Goal: Task Accomplishment & Management: Complete application form

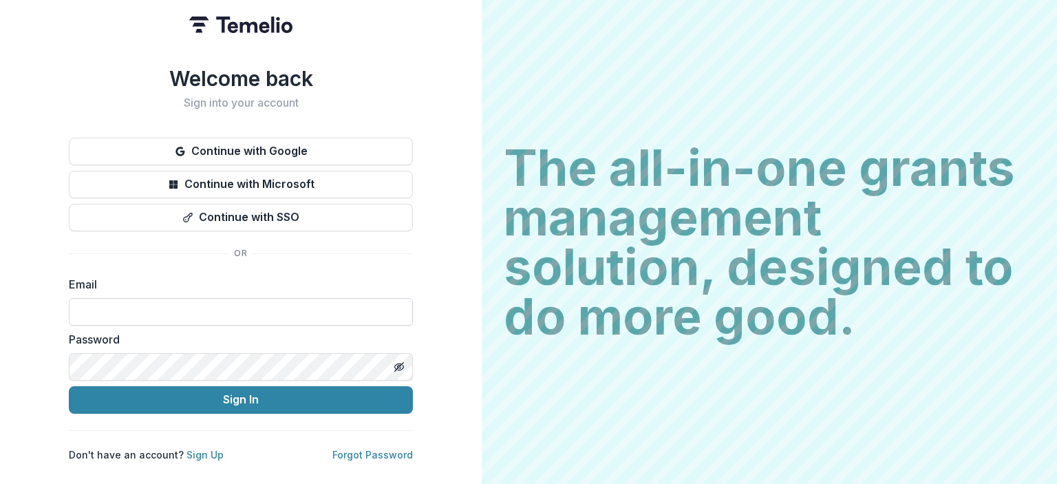
click at [230, 302] on input at bounding box center [241, 312] width 344 height 28
type input "**********"
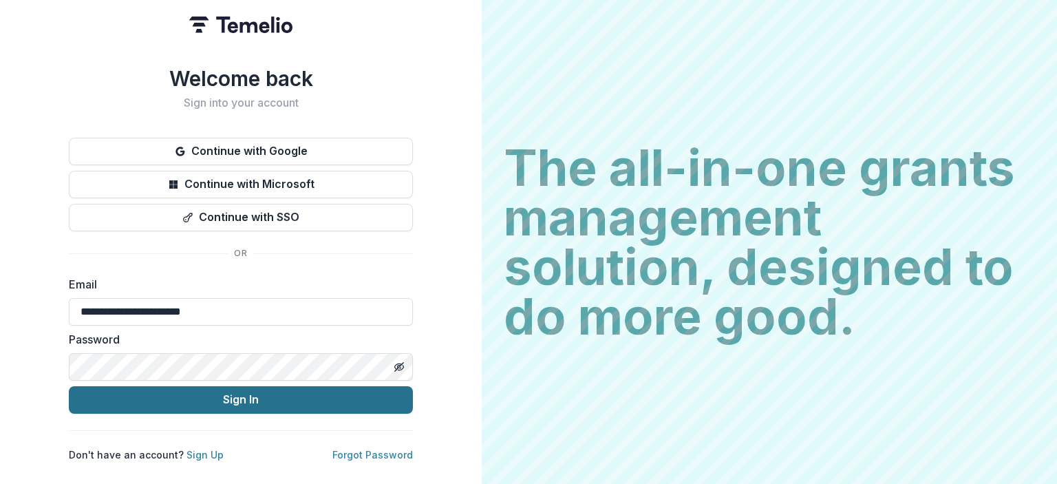
click at [187, 401] on button "Sign In" at bounding box center [241, 400] width 344 height 28
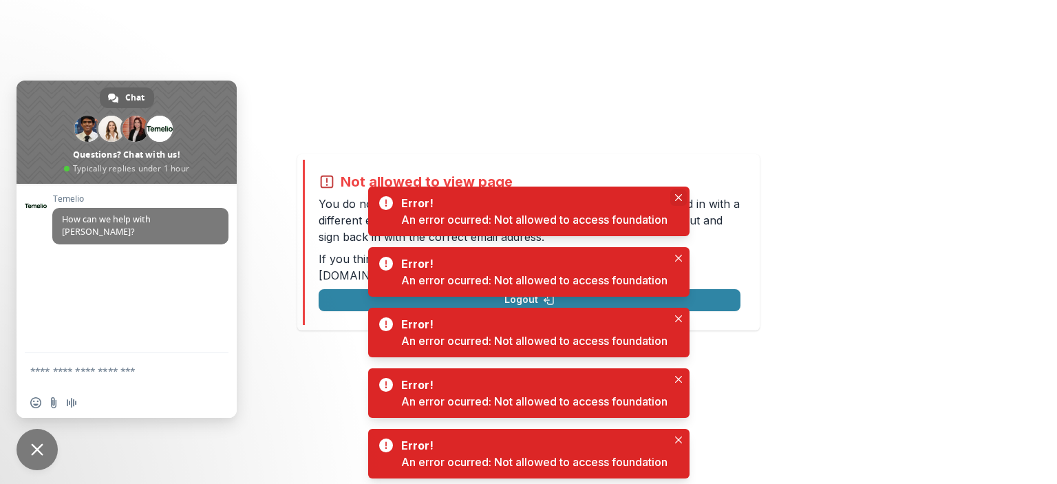
click at [678, 193] on button "Close" at bounding box center [678, 197] width 17 height 17
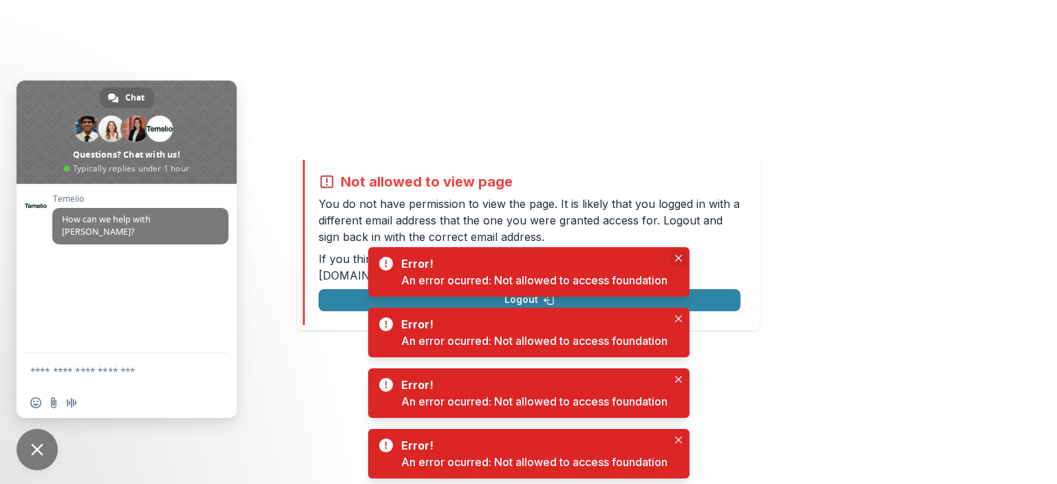
click at [680, 255] on icon "Close" at bounding box center [678, 258] width 7 height 7
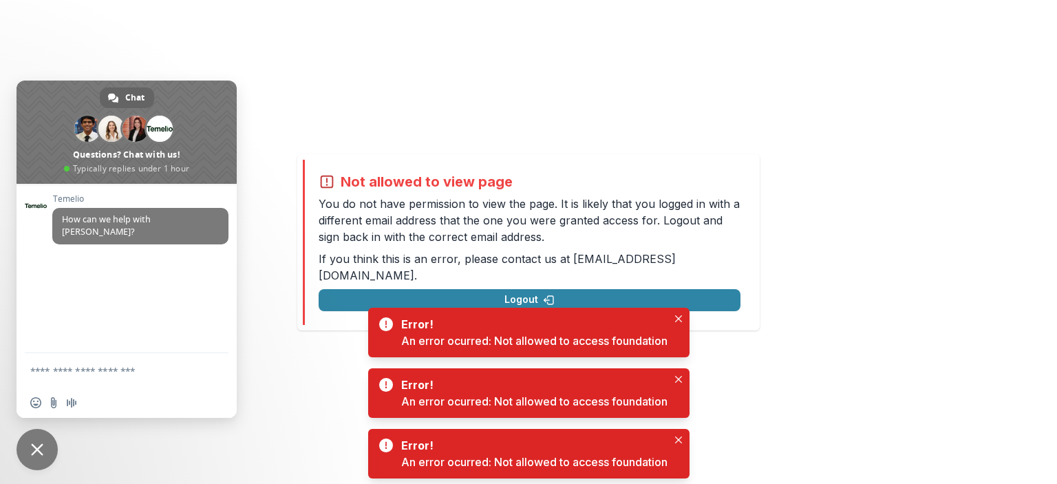
click at [666, 319] on div "Error! An error ocurred: Not allowed to access foundation" at bounding box center [534, 332] width 266 height 33
click at [665, 316] on div "Error! An error ocurred: Not allowed to access foundation" at bounding box center [534, 332] width 266 height 33
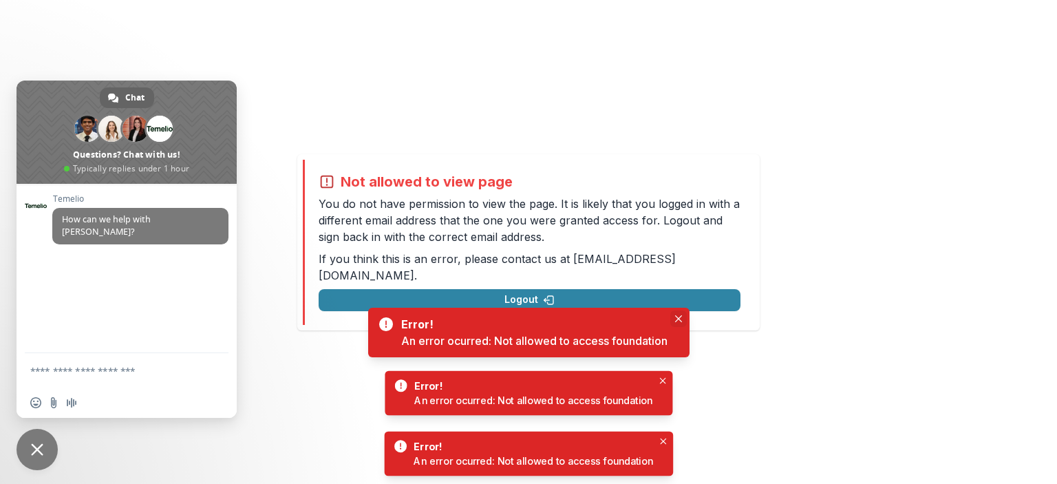
click at [672, 316] on button "Close" at bounding box center [678, 318] width 17 height 17
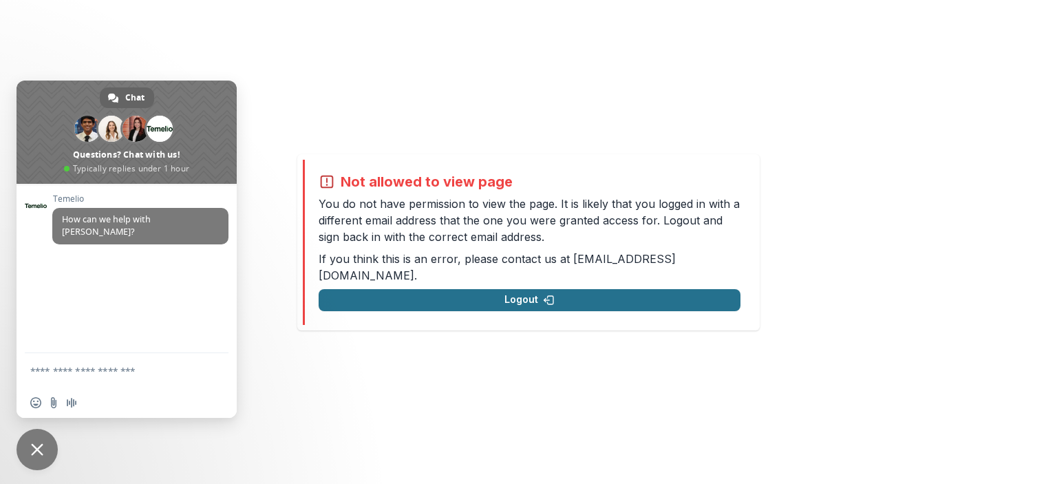
click at [546, 289] on button "Logout" at bounding box center [530, 300] width 422 height 22
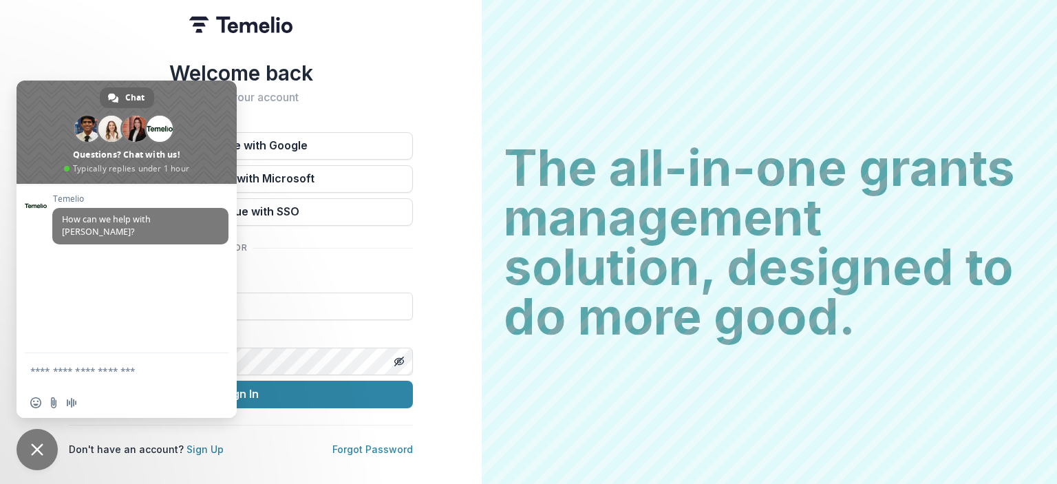
click at [34, 437] on span "Close chat" at bounding box center [37, 449] width 41 height 41
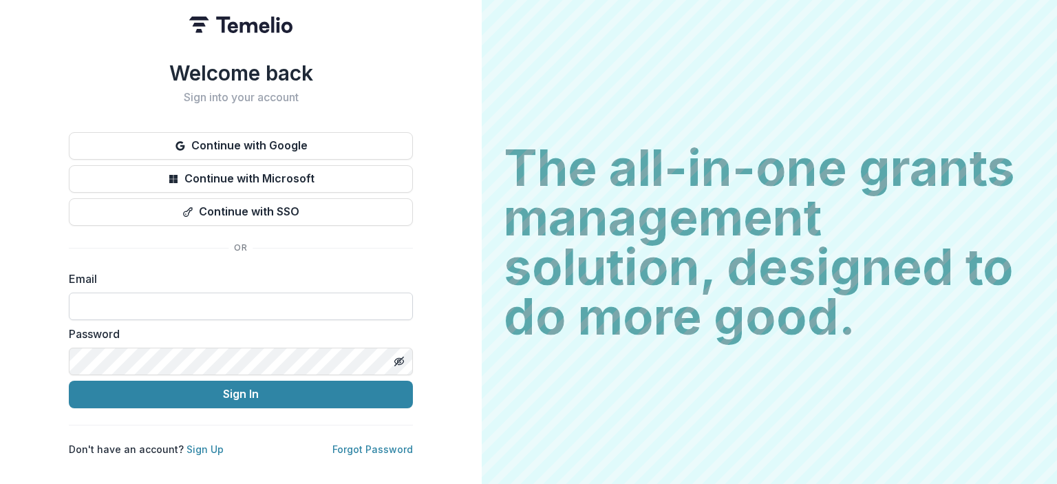
click at [132, 298] on input at bounding box center [241, 307] width 344 height 28
click at [140, 309] on input "**********" at bounding box center [241, 307] width 344 height 28
type input "**********"
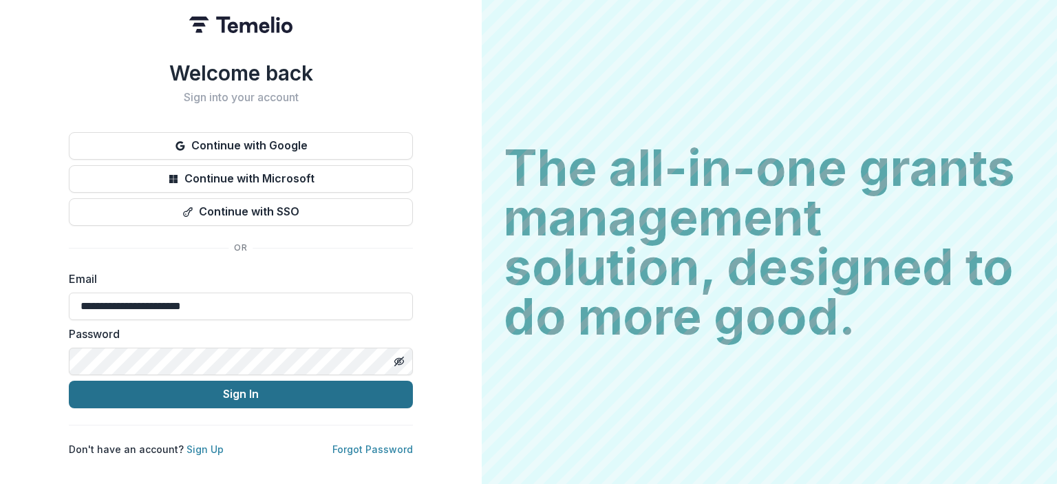
click at [274, 395] on button "Sign In" at bounding box center [241, 395] width 344 height 28
click at [217, 401] on button "Sign In" at bounding box center [241, 395] width 344 height 28
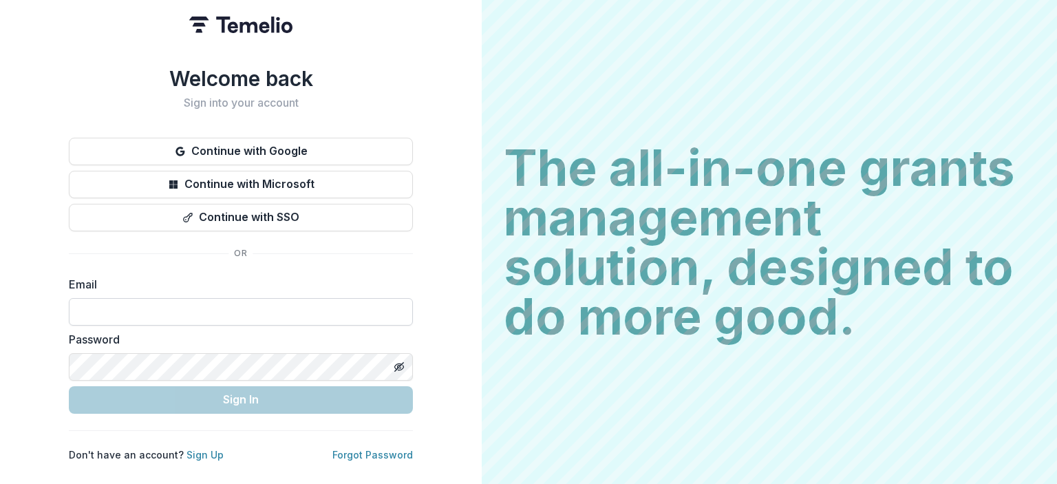
click at [156, 305] on input at bounding box center [241, 312] width 344 height 28
type input "**********"
click at [379, 333] on label "Password" at bounding box center [237, 339] width 336 height 17
click at [246, 305] on input "**********" at bounding box center [241, 312] width 344 height 28
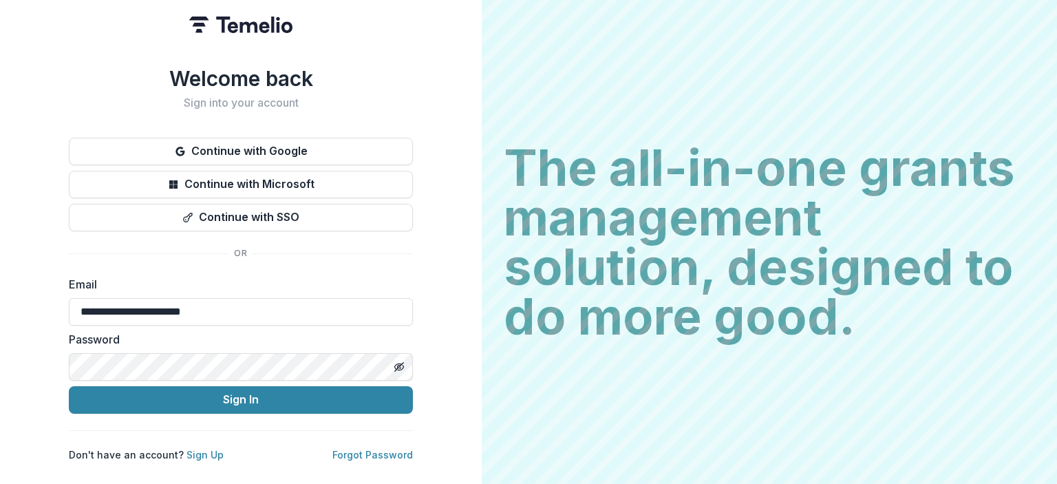
click at [432, 290] on div "**********" at bounding box center [241, 242] width 482 height 484
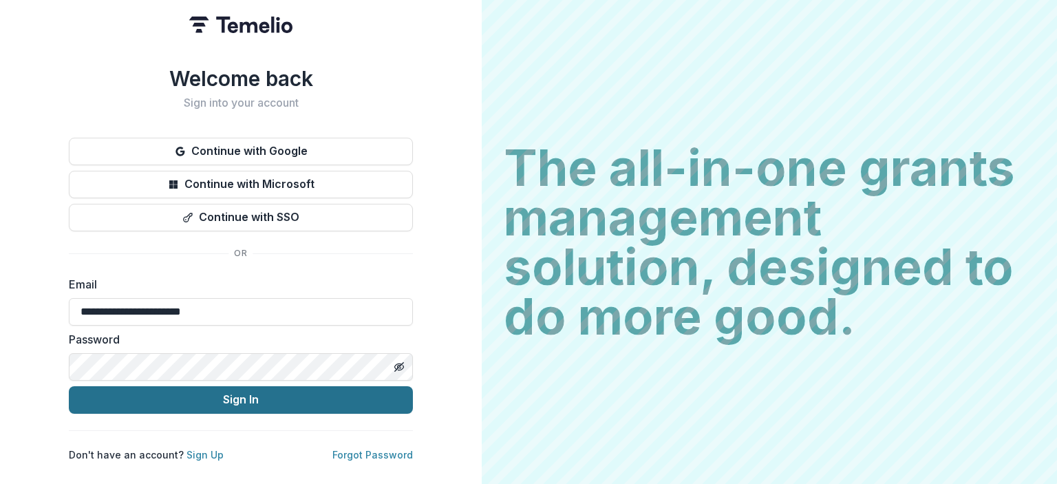
click at [294, 386] on button "Sign In" at bounding box center [241, 400] width 344 height 28
click at [240, 394] on button "Sign In" at bounding box center [241, 400] width 344 height 28
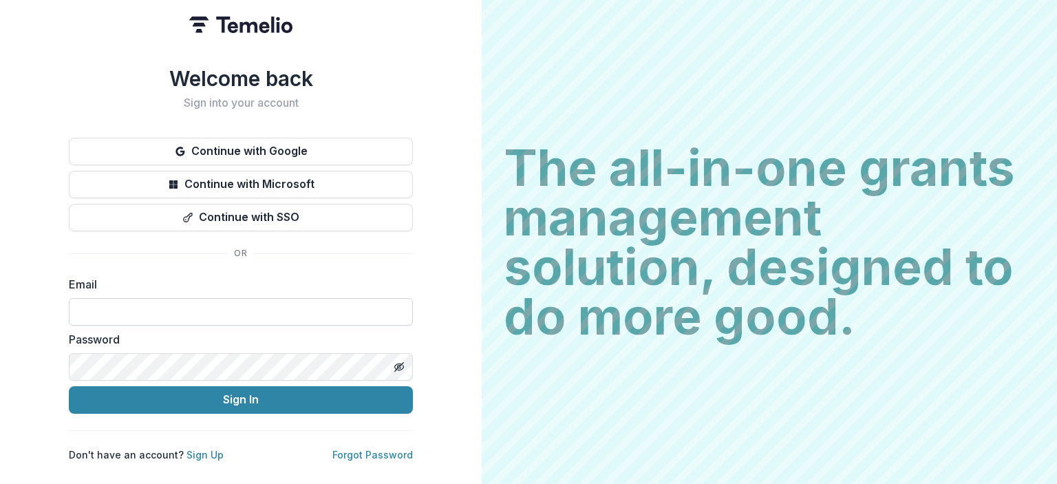
click at [149, 302] on input at bounding box center [241, 312] width 344 height 28
drag, startPoint x: 58, startPoint y: 169, endPoint x: 63, endPoint y: 162, distance: 9.0
click at [59, 169] on div "Welcome back Sign into your account Continue with Google Continue with Microsof…" at bounding box center [241, 242] width 482 height 484
click at [160, 317] on input at bounding box center [241, 312] width 344 height 28
click at [209, 308] on input at bounding box center [241, 312] width 344 height 28
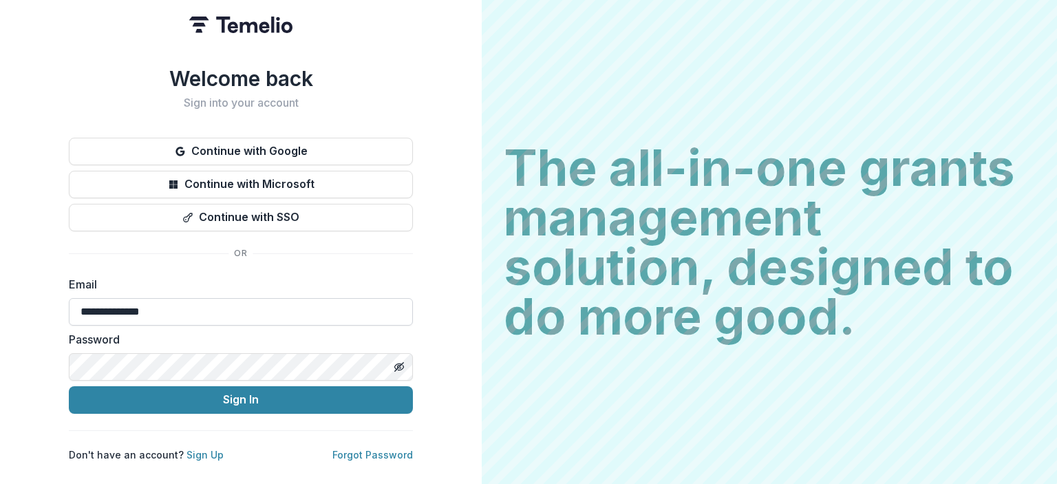
type input "**********"
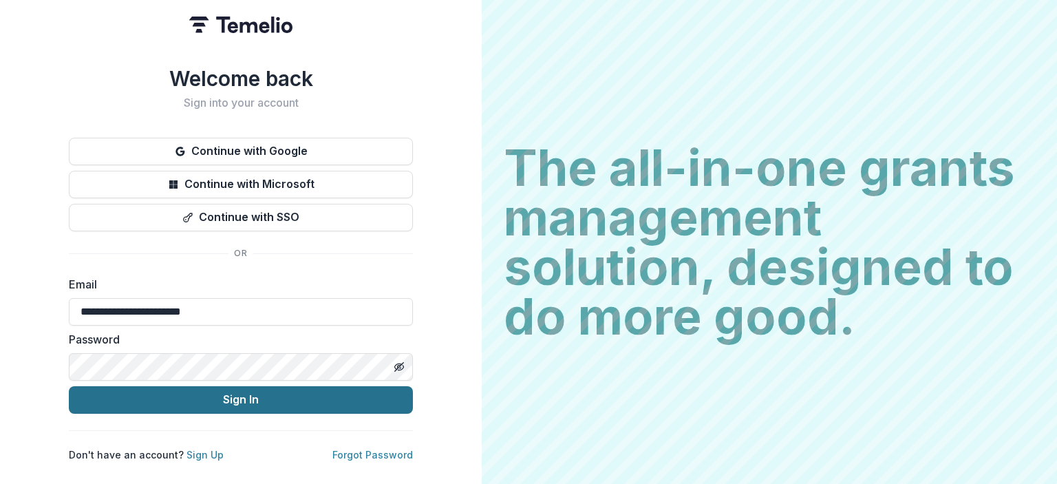
click at [249, 390] on button "Sign In" at bounding box center [241, 400] width 344 height 28
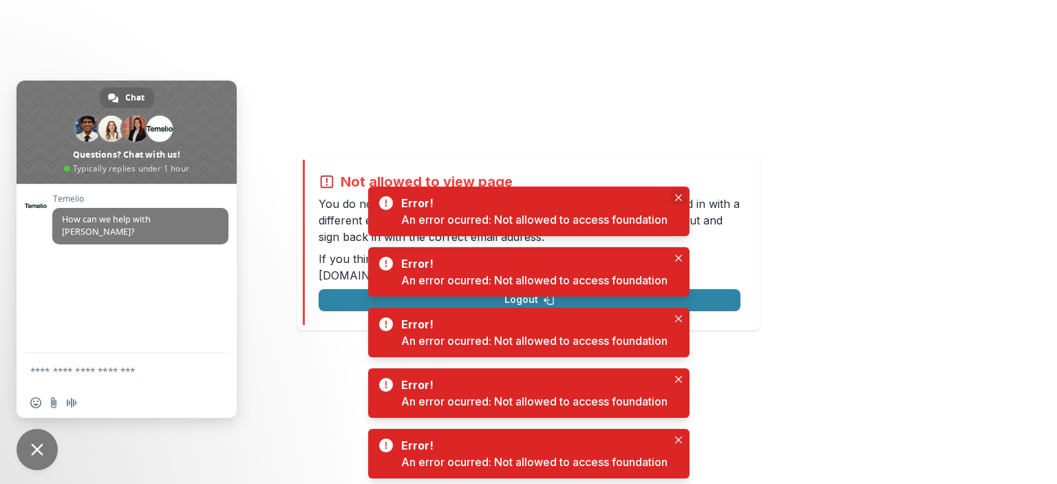
click at [677, 195] on icon "Close" at bounding box center [678, 197] width 7 height 7
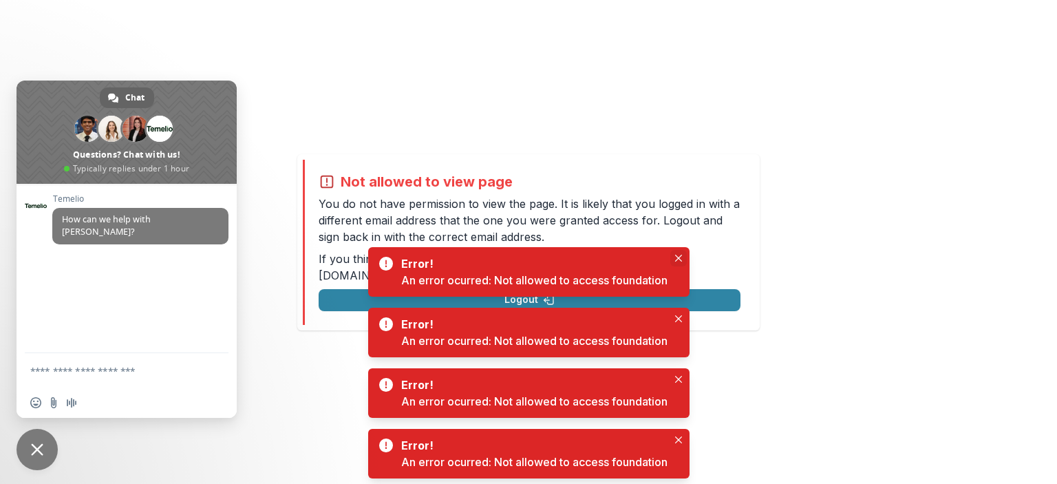
click at [685, 252] on button "Close" at bounding box center [678, 258] width 17 height 17
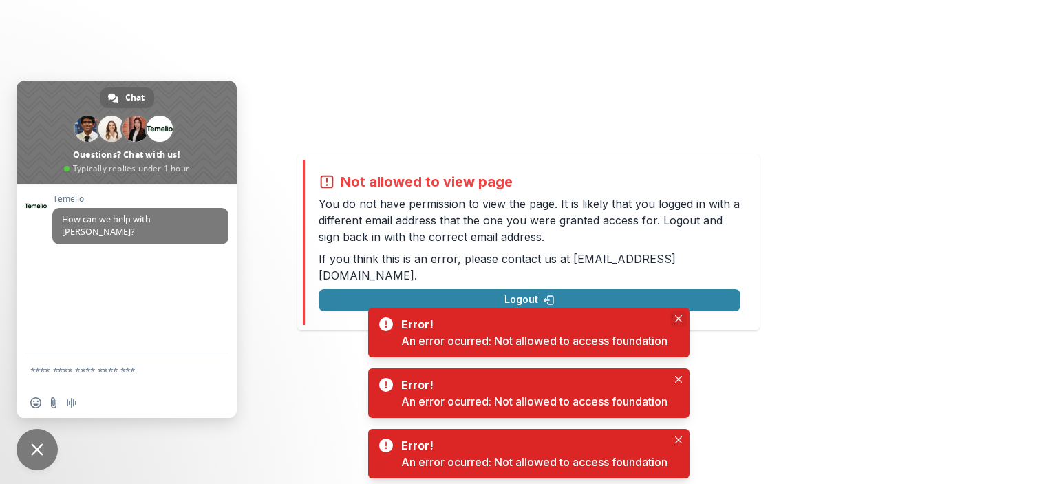
click at [679, 317] on icon "Close" at bounding box center [678, 318] width 7 height 7
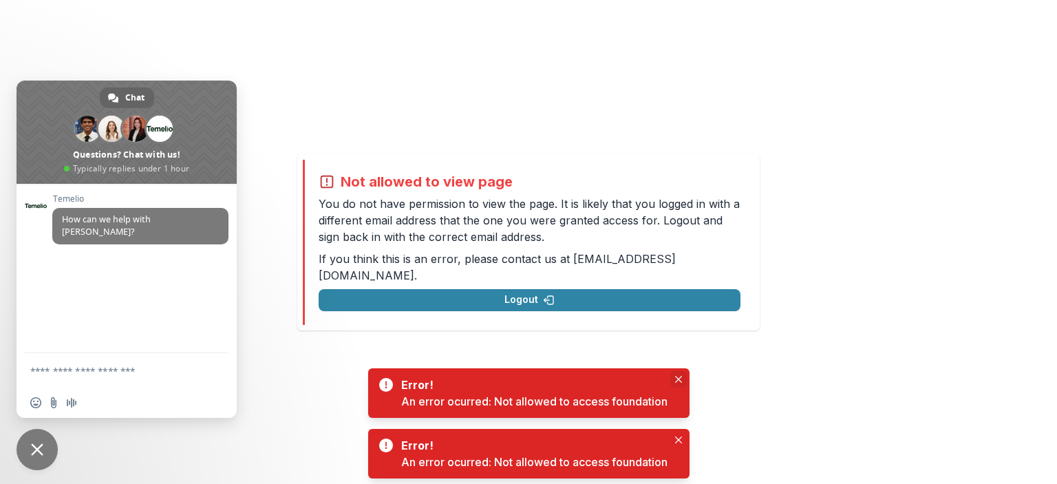
click at [682, 379] on icon "Close" at bounding box center [678, 379] width 7 height 7
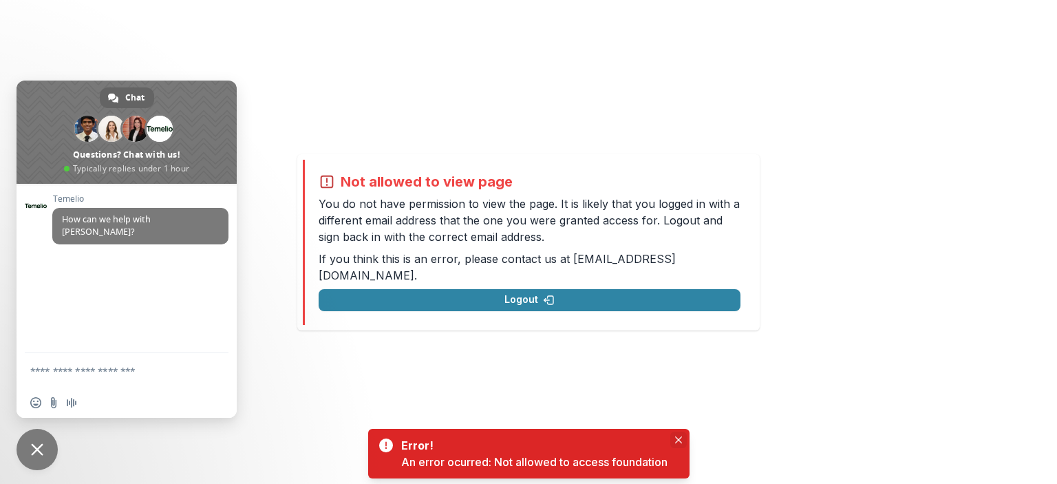
click at [671, 443] on button "Close" at bounding box center [678, 440] width 17 height 17
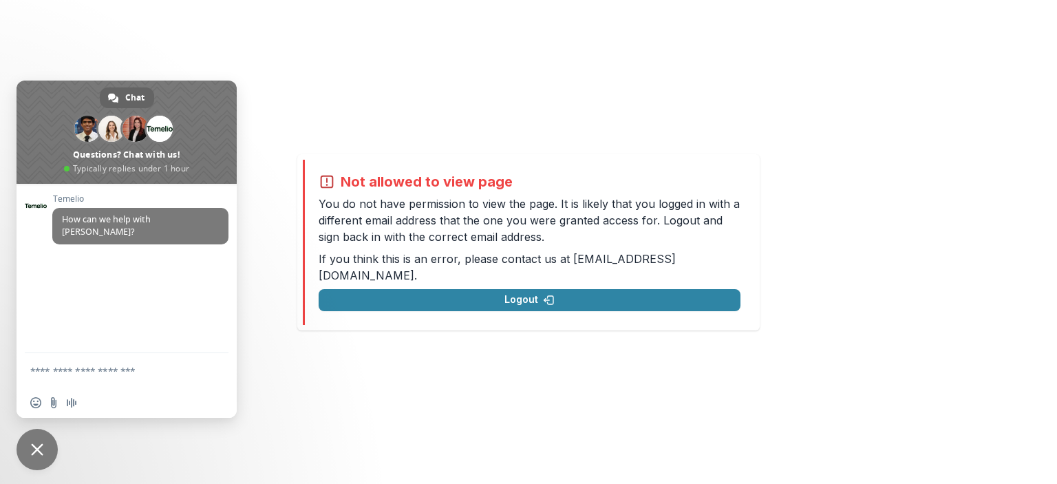
click at [440, 213] on p "You do not have permission to view the page. It is likely that you logged in wi…" at bounding box center [530, 220] width 422 height 50
click at [270, 55] on div "Not allowed to view page You do not have permission to view the page. It is lik…" at bounding box center [528, 242] width 1057 height 484
click at [33, 458] on span "Close chat" at bounding box center [37, 449] width 41 height 41
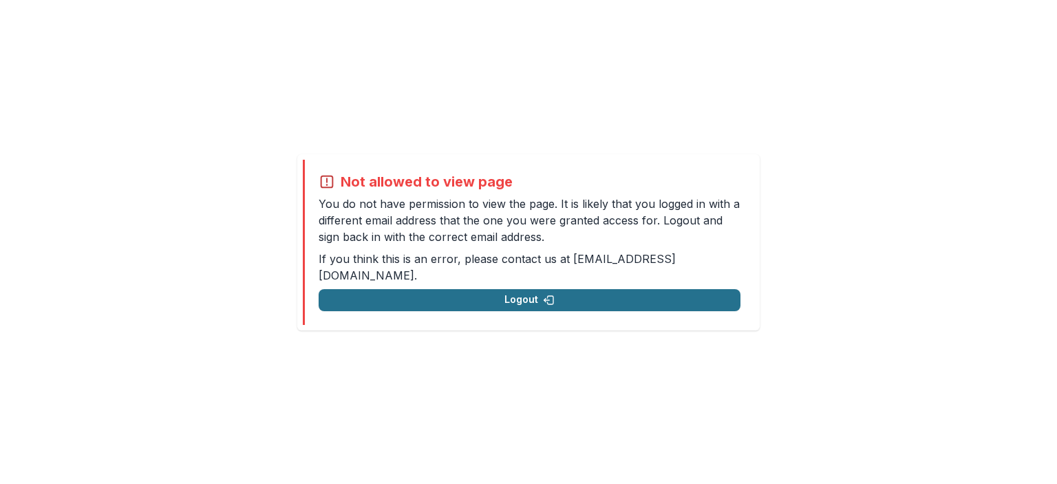
click at [485, 289] on button "Logout" at bounding box center [530, 300] width 422 height 22
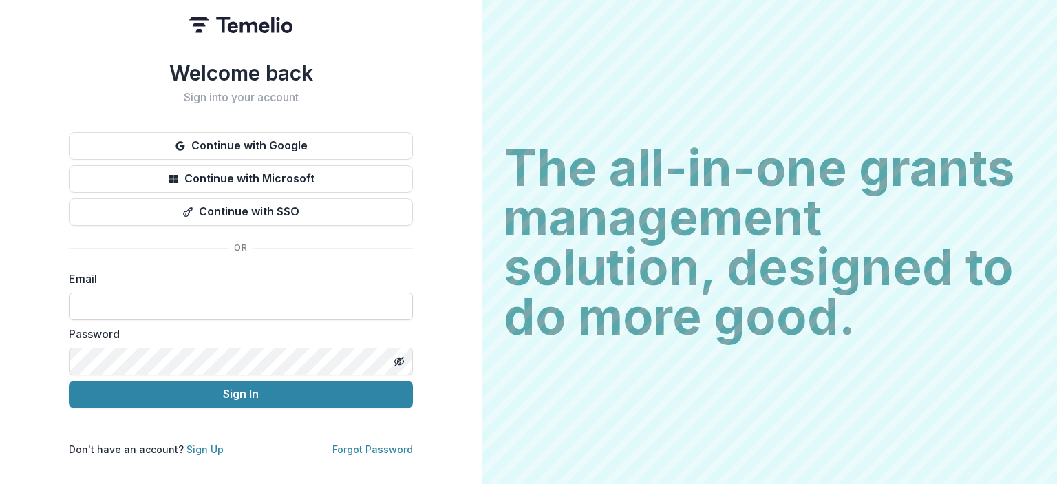
click at [140, 297] on input at bounding box center [241, 307] width 344 height 28
click at [197, 309] on input at bounding box center [241, 307] width 344 height 28
type input "**********"
click at [177, 379] on form "**********" at bounding box center [241, 339] width 344 height 138
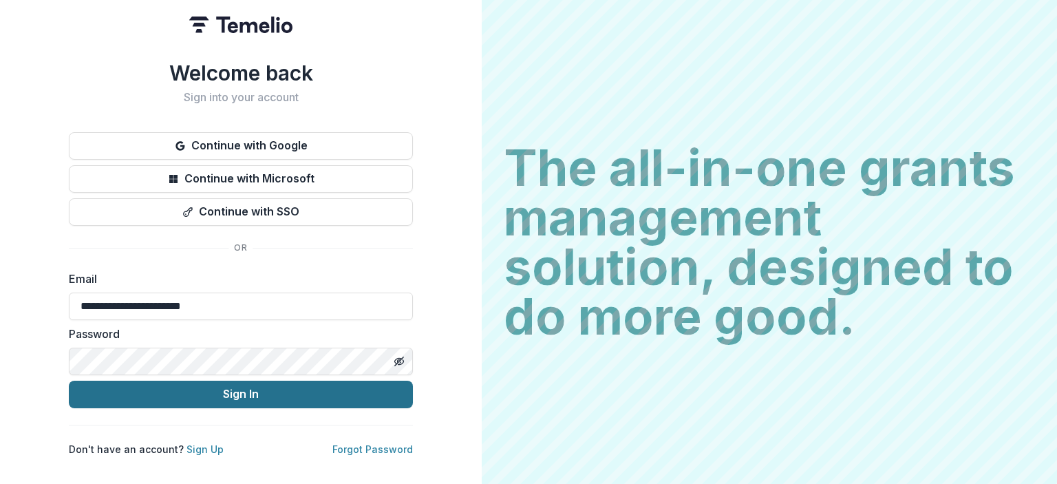
click at [239, 396] on button "Sign In" at bounding box center [241, 395] width 344 height 28
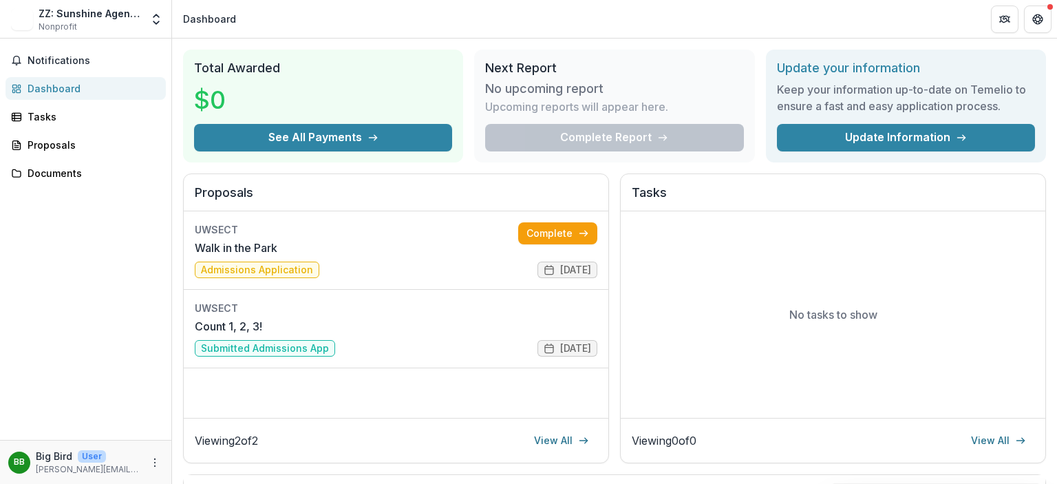
scroll to position [69, 0]
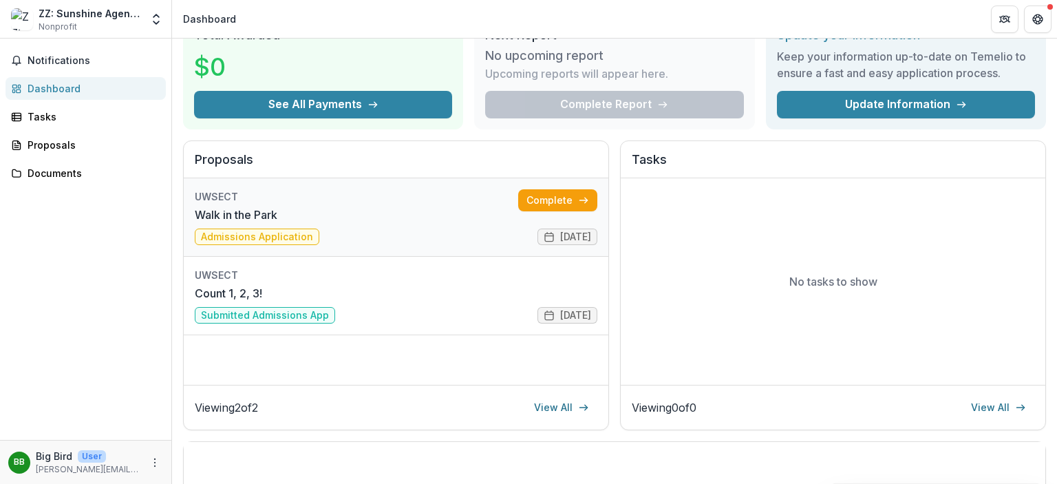
click at [277, 206] on link "Walk in the Park" at bounding box center [236, 214] width 83 height 17
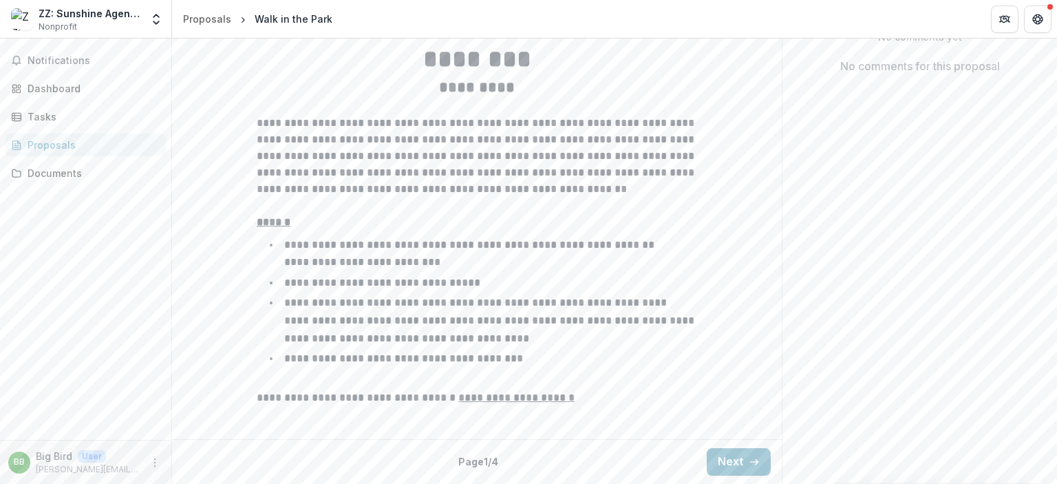
scroll to position [414, 0]
click at [745, 454] on button "Next" at bounding box center [739, 462] width 64 height 28
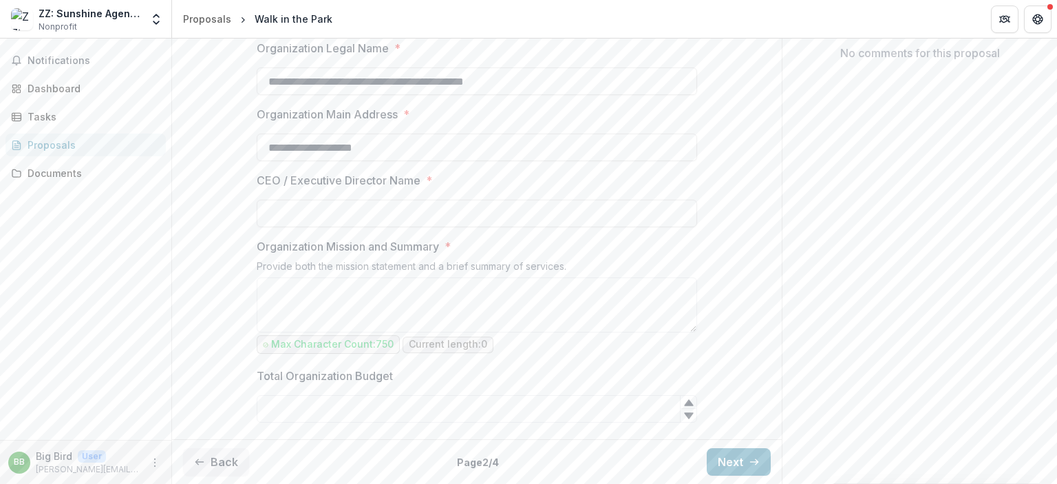
scroll to position [427, 0]
click at [719, 462] on button "Next" at bounding box center [739, 462] width 64 height 28
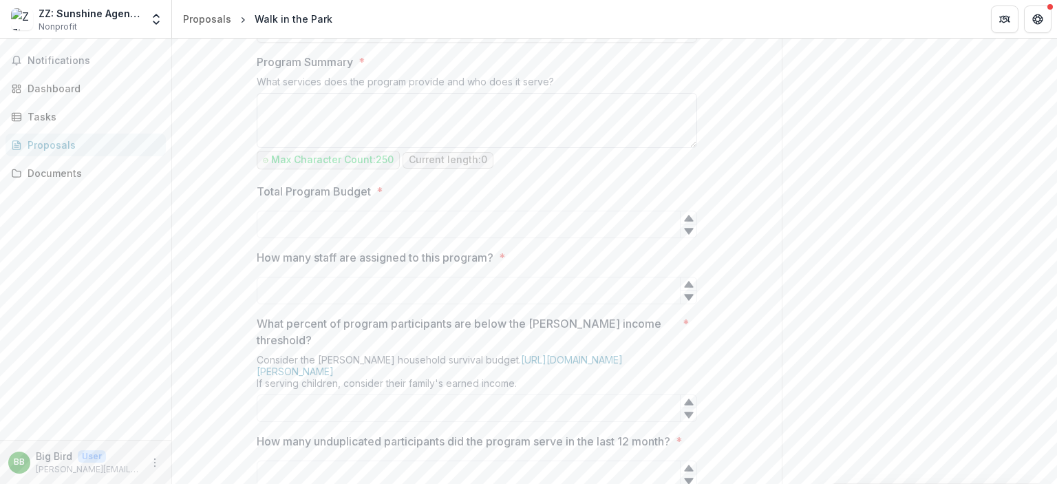
click at [646, 148] on textarea "Program Summary *" at bounding box center [477, 120] width 440 height 55
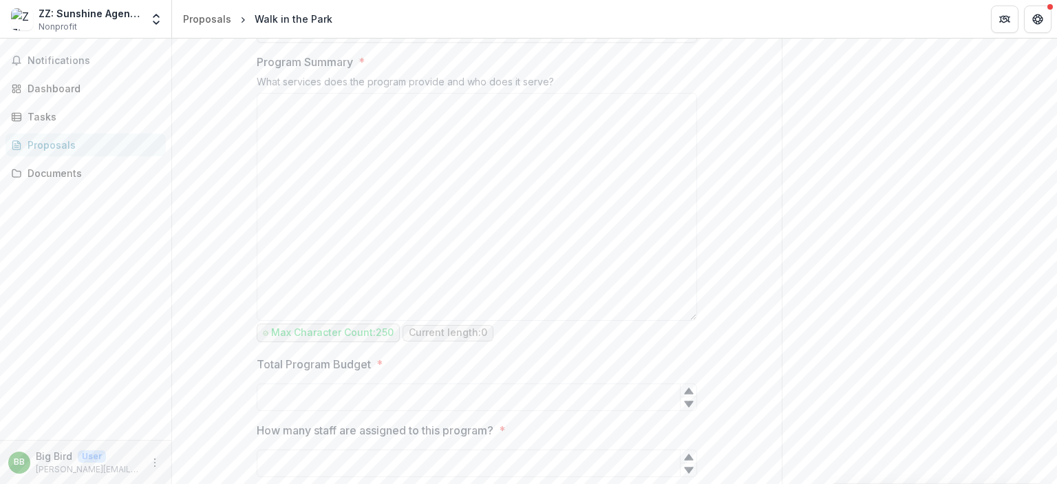
drag, startPoint x: 694, startPoint y: 279, endPoint x: 699, endPoint y: 459, distance: 179.7
click at [699, 459] on div "**********" at bounding box center [477, 469] width 463 height 1240
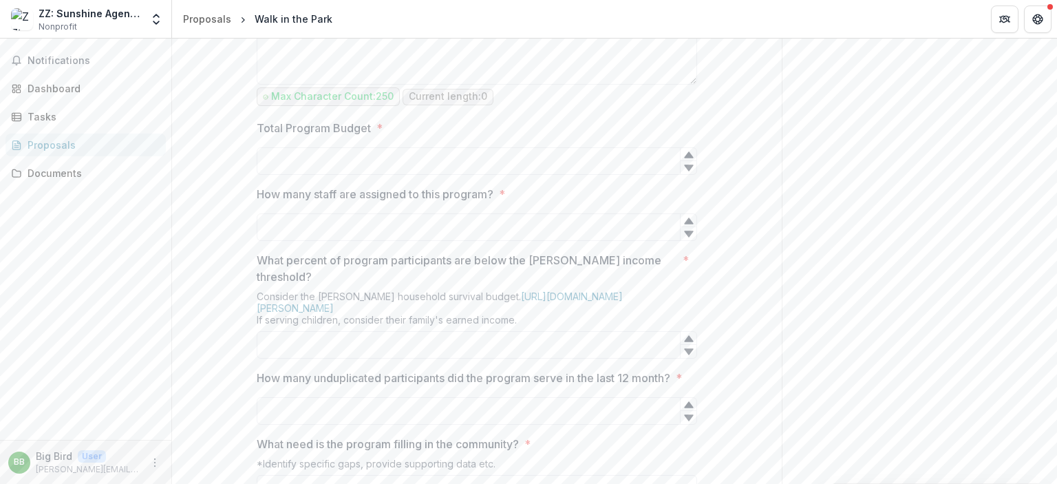
scroll to position [702, 0]
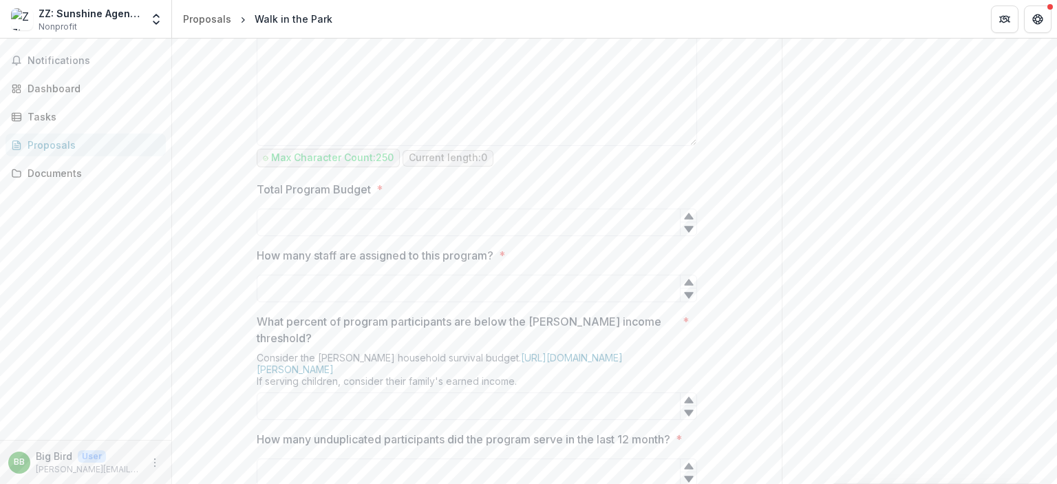
drag, startPoint x: 692, startPoint y: 184, endPoint x: 701, endPoint y: 278, distance: 94.7
click at [701, 278] on div "**********" at bounding box center [477, 243] width 463 height 1340
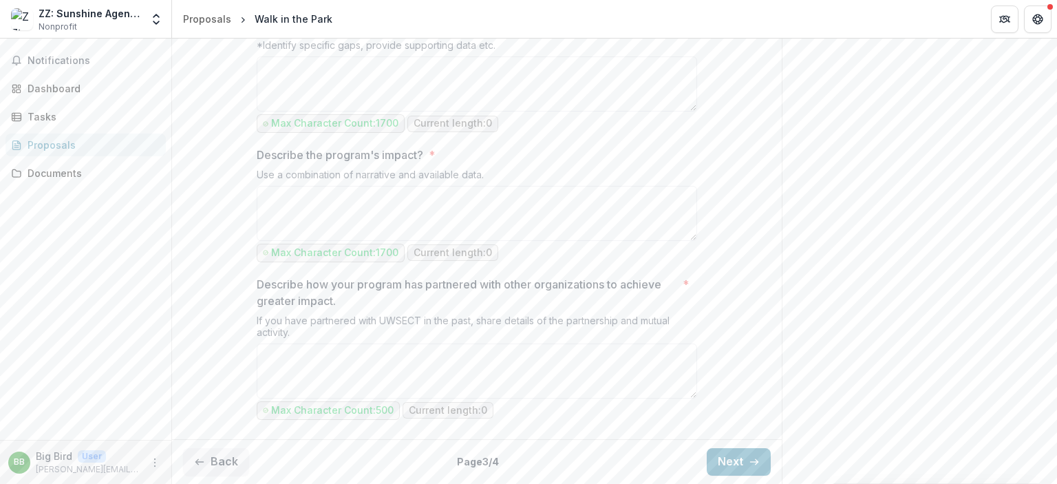
scroll to position [1303, 0]
click at [724, 459] on button "Next" at bounding box center [739, 462] width 64 height 28
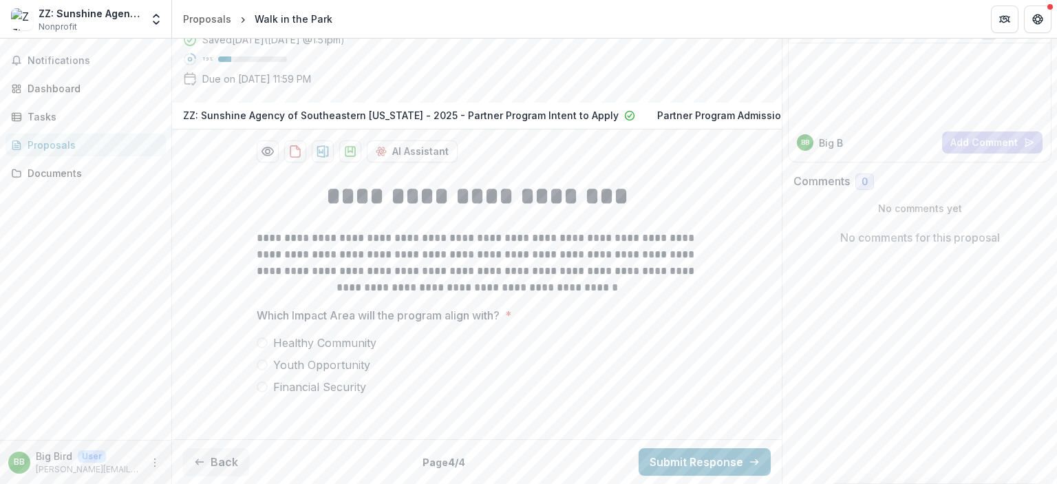
click at [264, 341] on span at bounding box center [262, 342] width 11 height 11
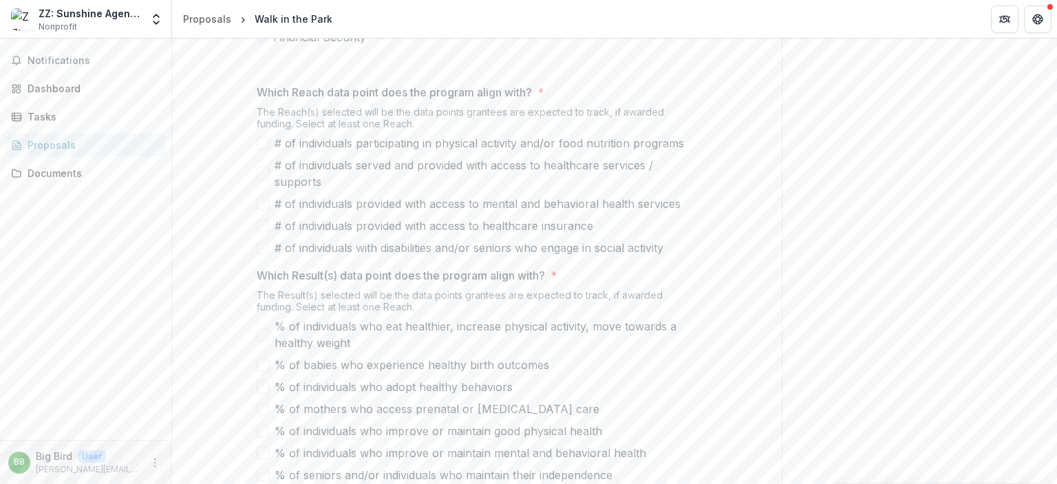
scroll to position [518, 0]
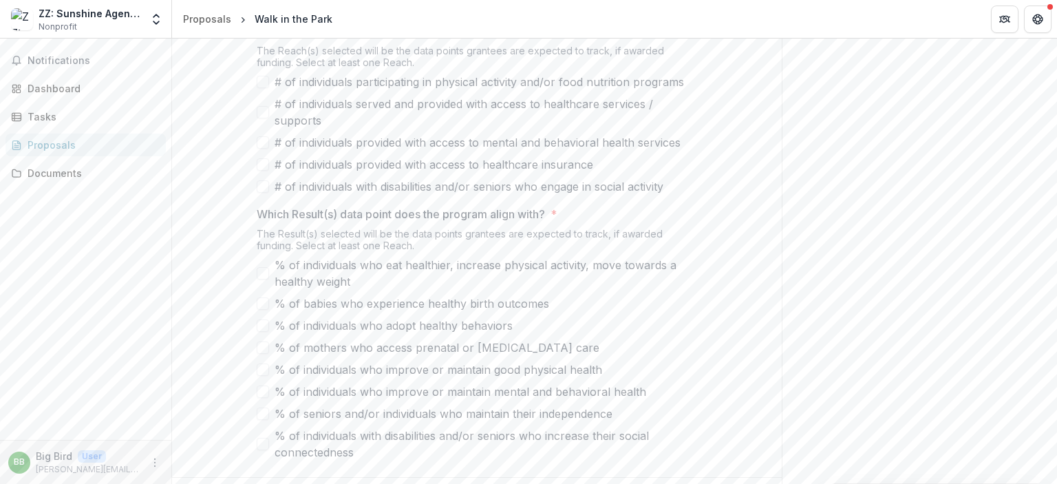
click at [257, 118] on span at bounding box center [263, 112] width 12 height 12
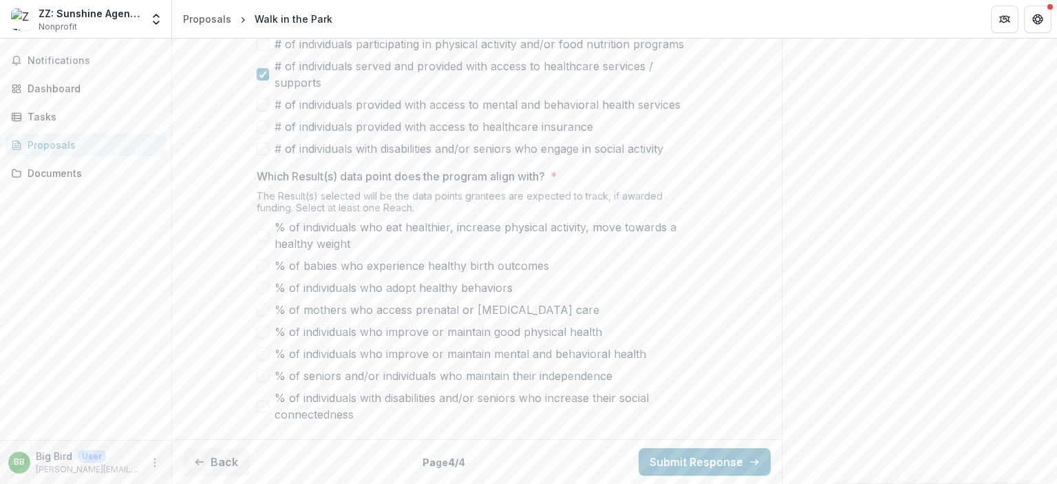
scroll to position [691, 0]
click at [257, 308] on span at bounding box center [263, 310] width 12 height 12
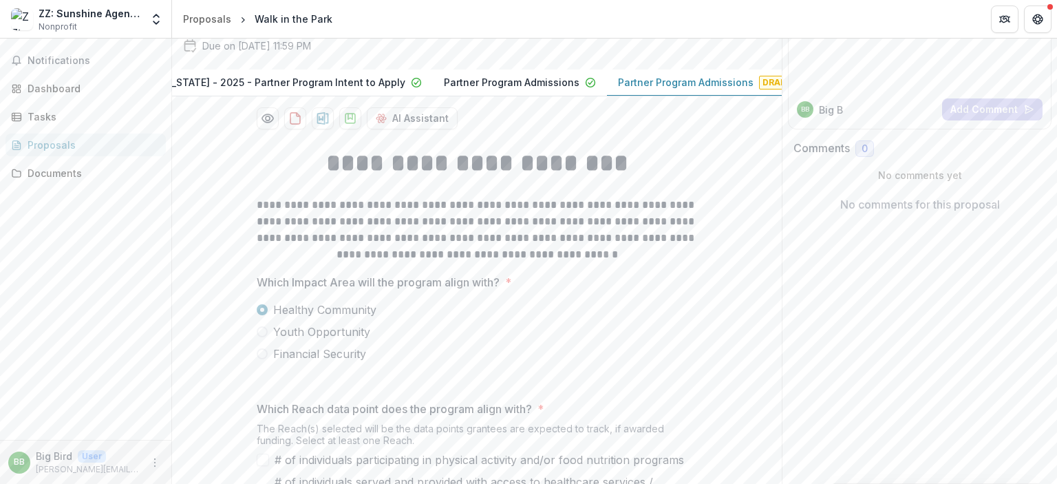
scroll to position [0, 217]
click at [266, 125] on icon "Preview f772771e-c962-4594-9e74-c4668ee66d4d-2.pdf" at bounding box center [268, 118] width 14 height 14
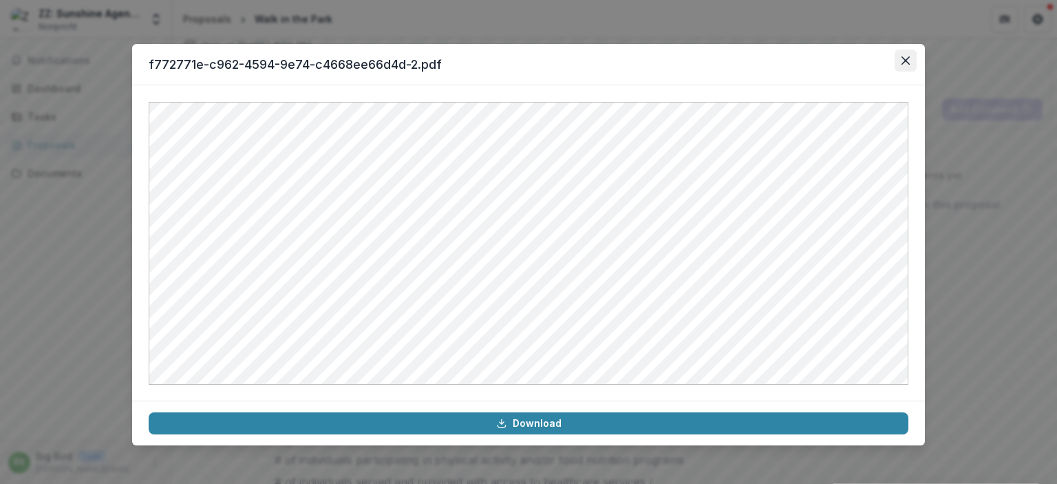
click at [903, 59] on icon "Close" at bounding box center [906, 60] width 8 height 8
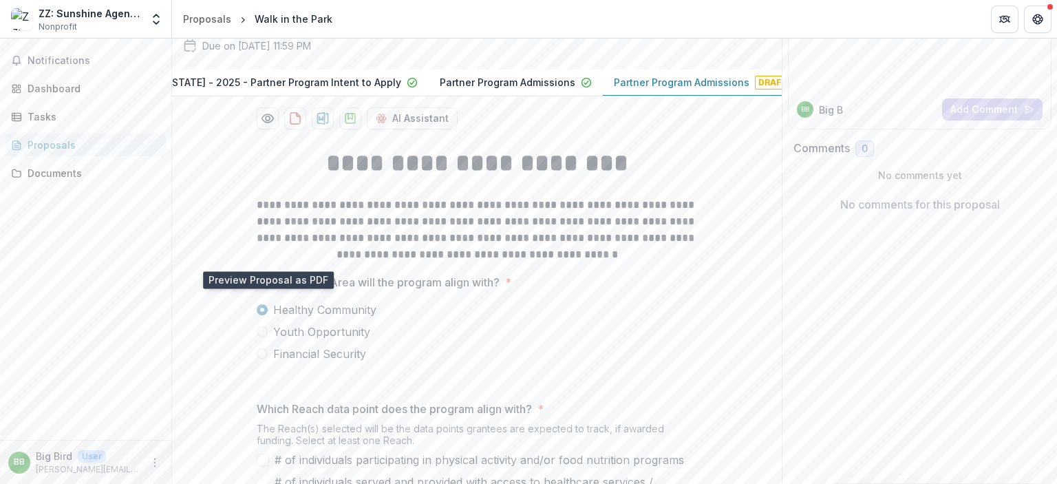
scroll to position [0, 0]
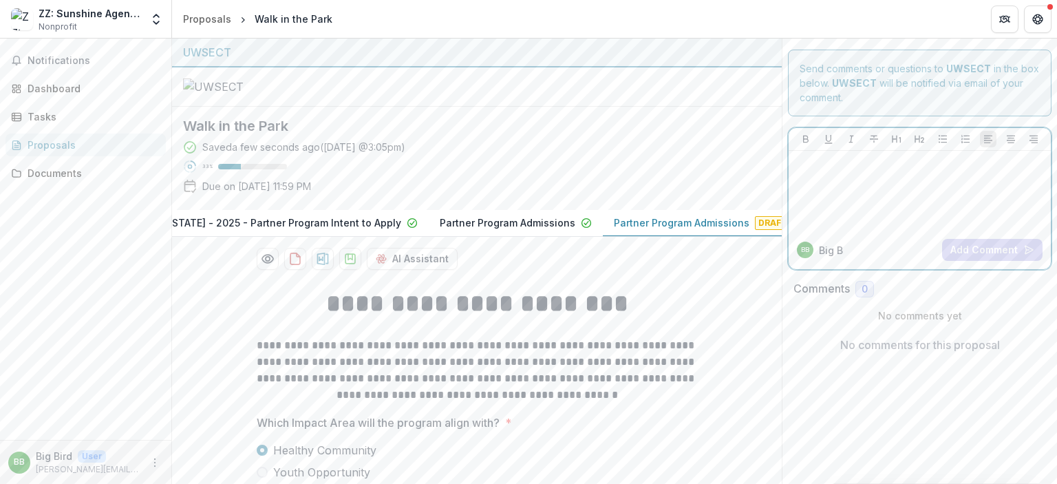
click at [953, 191] on div at bounding box center [919, 190] width 251 height 69
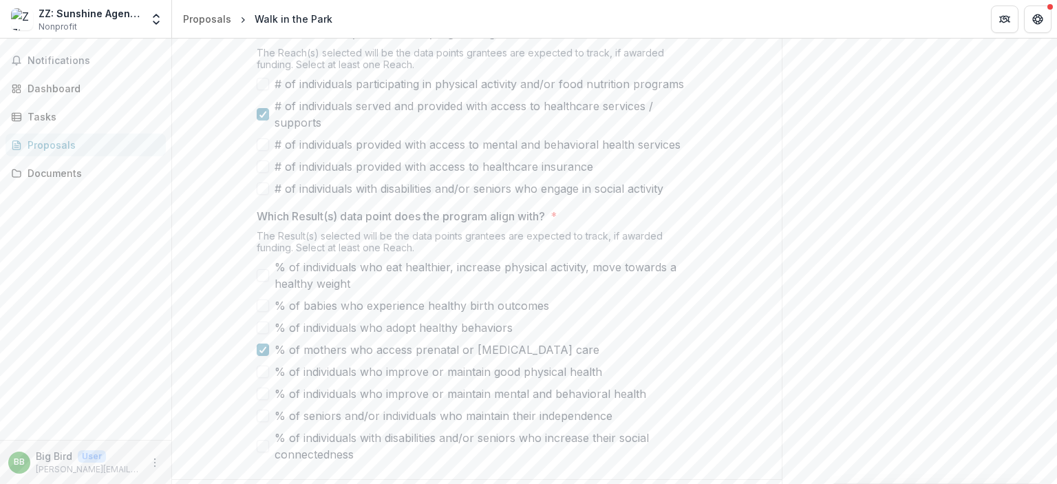
scroll to position [140, 0]
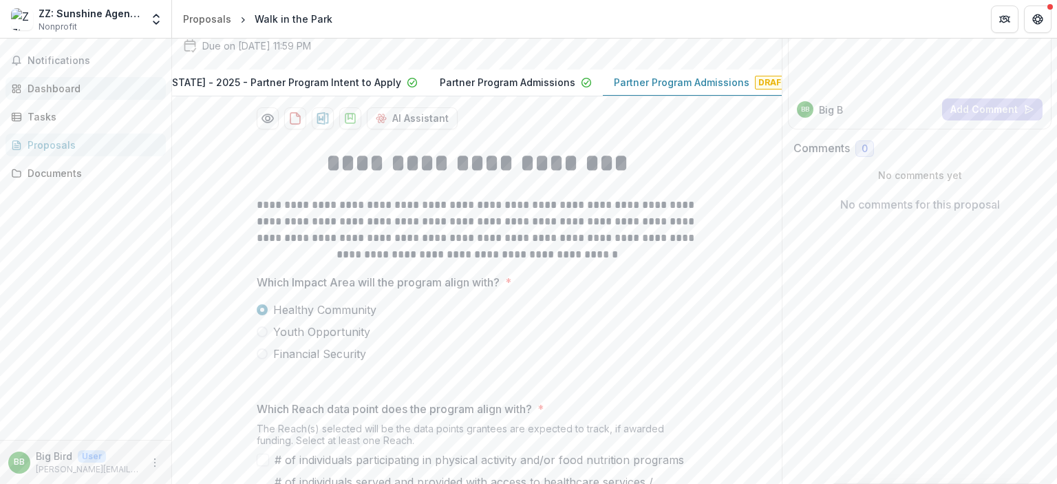
click at [55, 87] on div "Dashboard" at bounding box center [91, 88] width 127 height 14
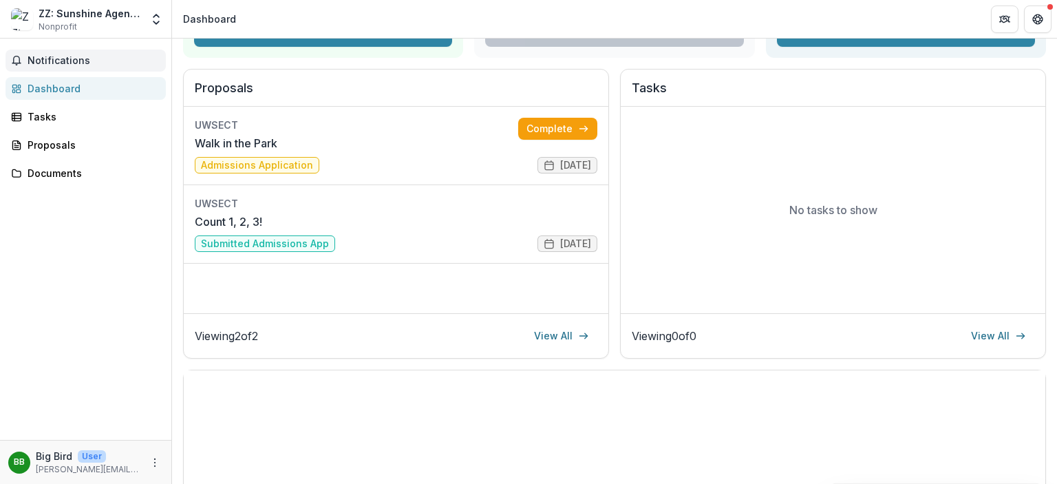
click at [57, 60] on span "Notifications" at bounding box center [94, 61] width 133 height 12
click at [94, 283] on div "Notifications Unread 0 Archived You don't have any unread notifications We'll n…" at bounding box center [85, 239] width 171 height 401
click at [59, 142] on div "Proposals" at bounding box center [91, 145] width 127 height 14
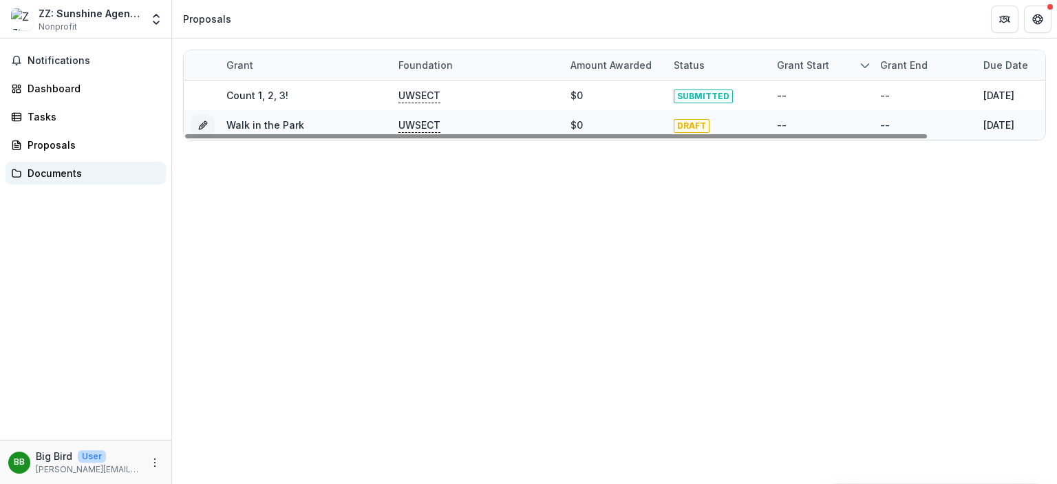
click at [81, 167] on div "Documents" at bounding box center [91, 173] width 127 height 14
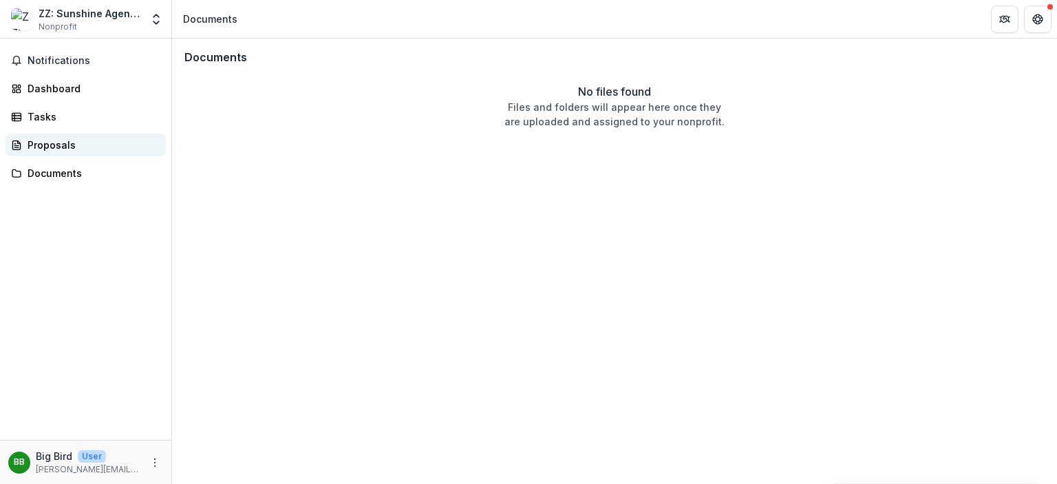
click at [59, 138] on div "Proposals" at bounding box center [91, 145] width 127 height 14
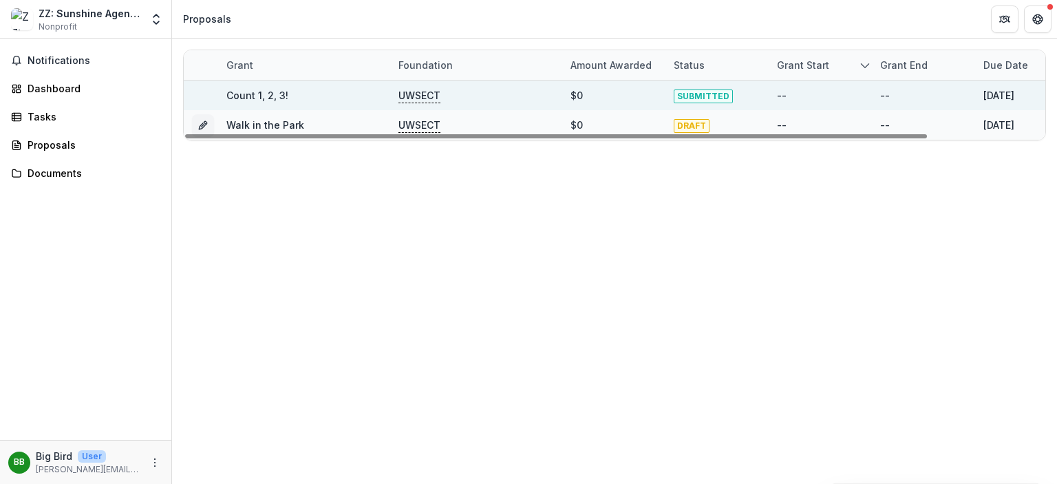
click at [270, 90] on link "Count 1, 2, 3!" at bounding box center [257, 95] width 62 height 12
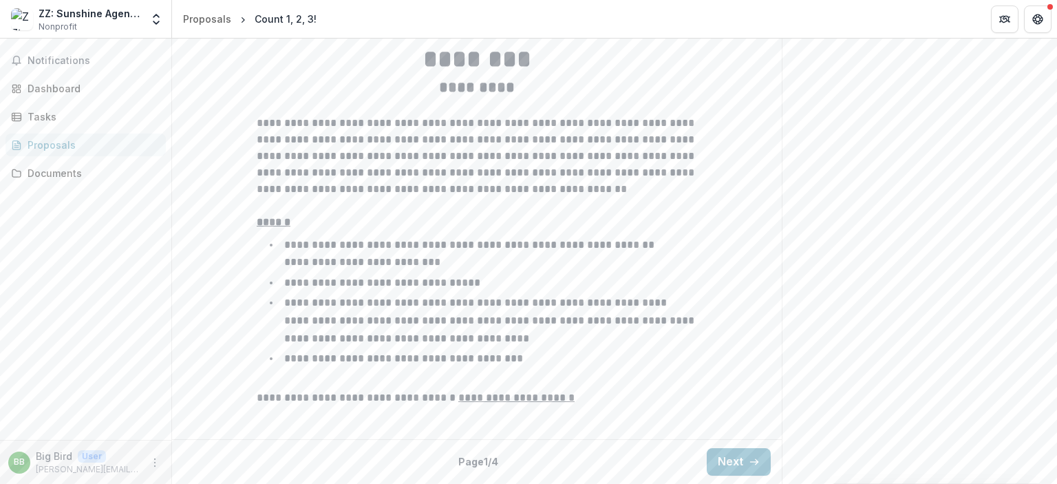
scroll to position [458, 0]
click at [749, 467] on icon "button" at bounding box center [754, 461] width 11 height 11
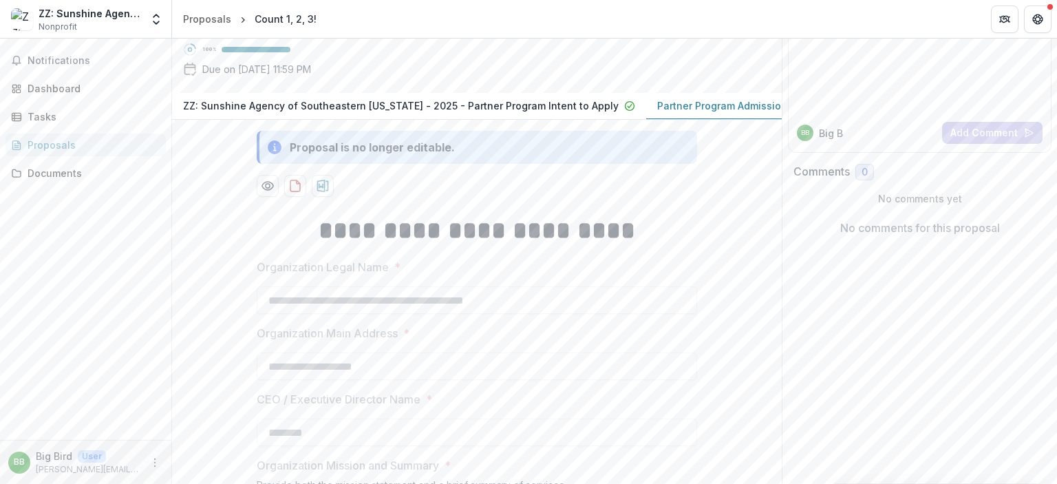
scroll to position [0, 0]
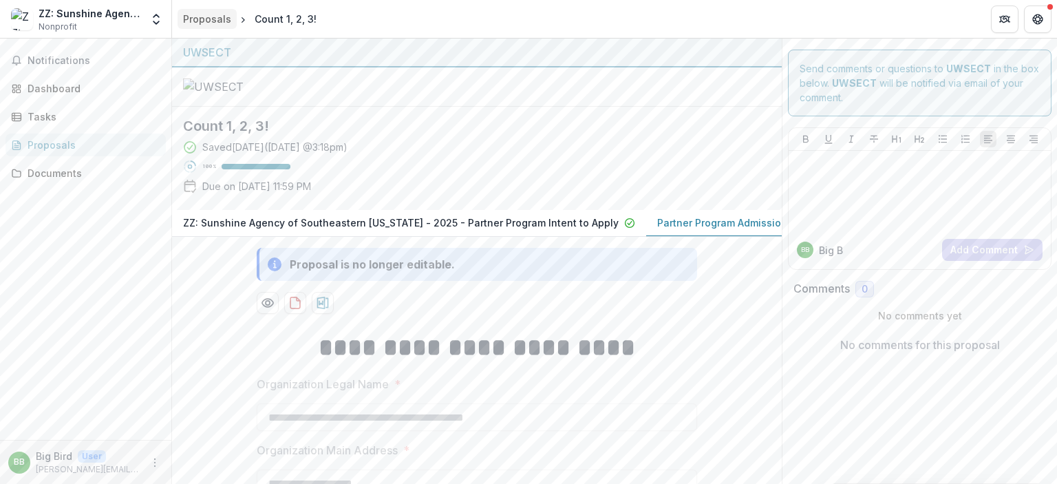
click at [206, 24] on div "Proposals" at bounding box center [207, 19] width 48 height 14
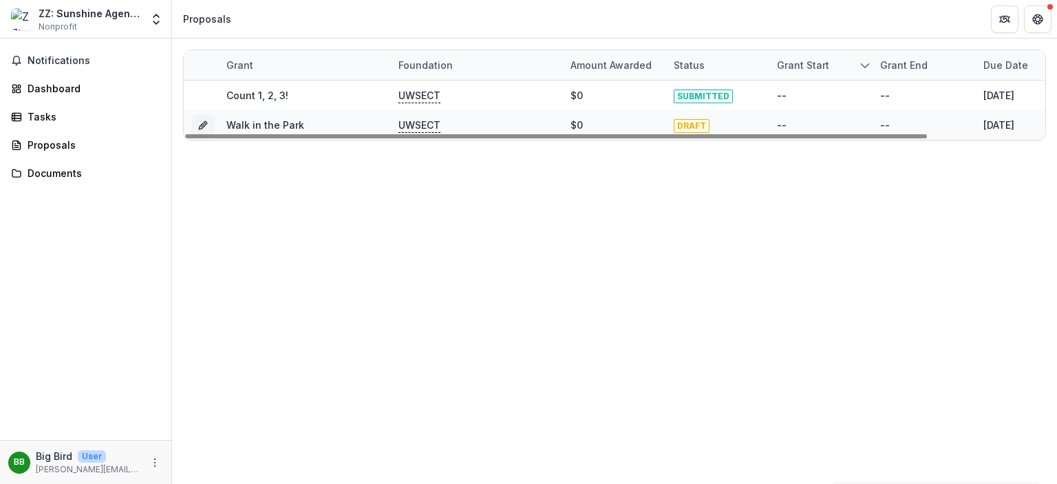
click at [312, 289] on div "Grant Foundation Amount awarded Status Grant start Grant end Due Date Report Du…" at bounding box center [614, 261] width 885 height 445
